Goal: Task Accomplishment & Management: Manage account settings

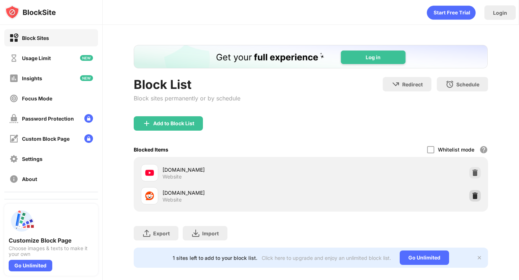
click at [473, 196] on img at bounding box center [475, 196] width 7 height 7
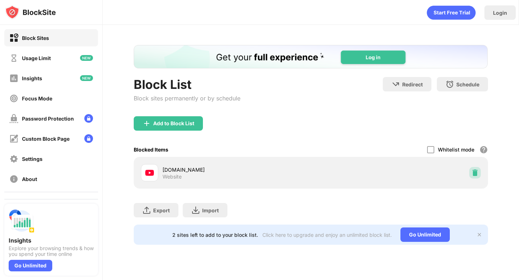
click at [476, 172] on img at bounding box center [475, 172] width 7 height 7
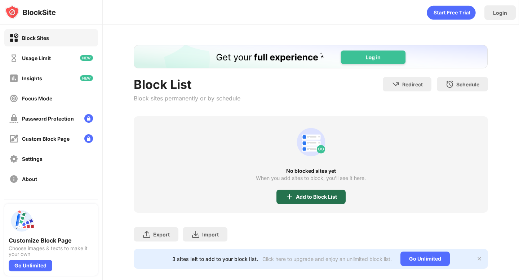
click at [307, 194] on div "Add to Block List" at bounding box center [316, 197] width 41 height 6
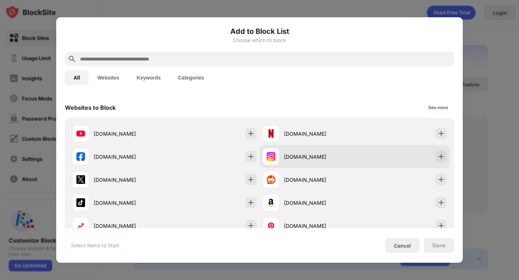
scroll to position [101, 0]
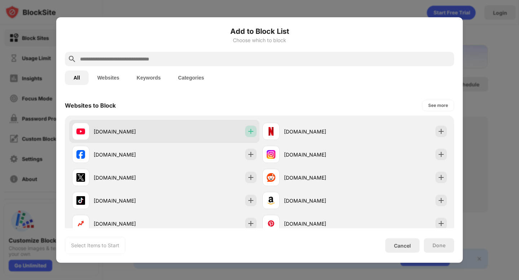
click at [250, 128] on img at bounding box center [250, 131] width 7 height 7
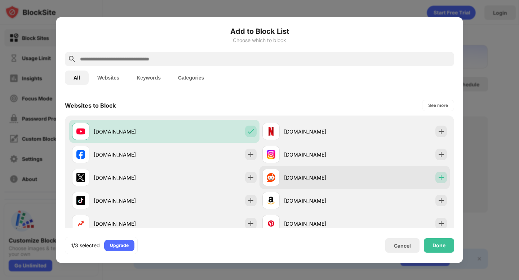
click at [442, 178] on img at bounding box center [441, 177] width 7 height 7
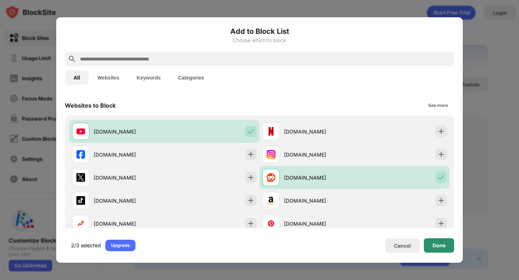
click at [437, 245] on div "Done" at bounding box center [439, 246] width 13 height 6
